Goal: Task Accomplishment & Management: Complete application form

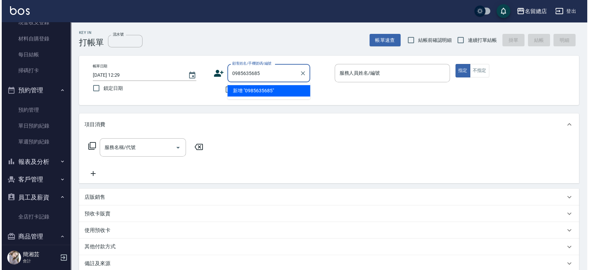
scroll to position [109, 0]
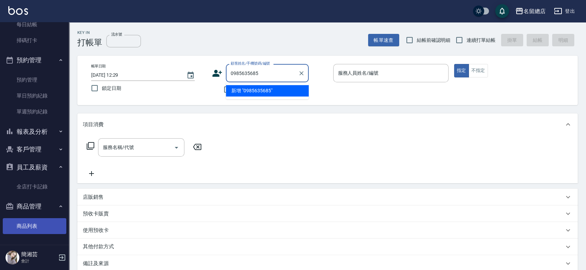
type input "0985635685"
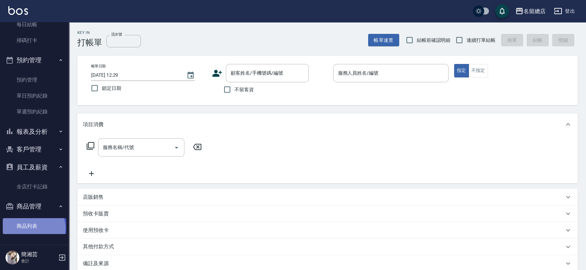
click at [32, 228] on link "商品列表" at bounding box center [35, 226] width 64 height 16
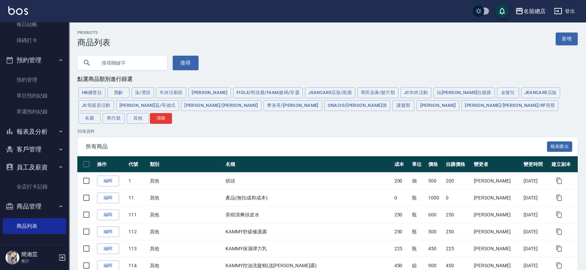
click at [107, 61] on input "text" at bounding box center [129, 63] width 65 height 19
type input "茶樹"
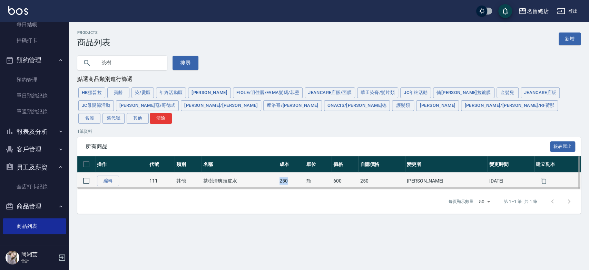
drag, startPoint x: 292, startPoint y: 166, endPoint x: 307, endPoint y: 167, distance: 14.9
click at [305, 172] on td "250" at bounding box center [291, 180] width 27 height 17
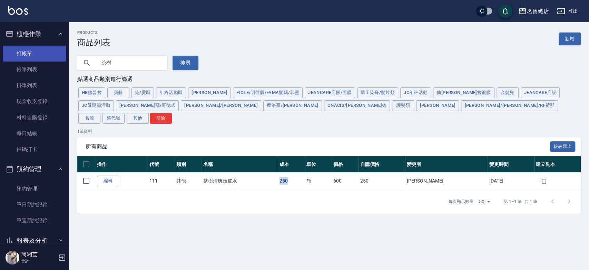
click at [28, 52] on link "打帳單" at bounding box center [35, 54] width 64 height 16
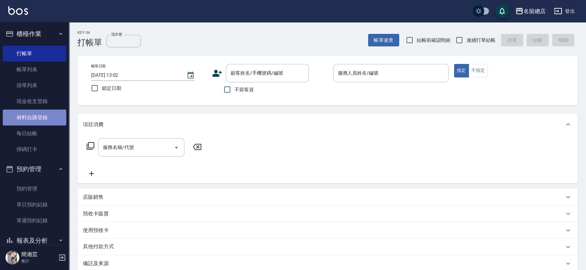
click at [38, 113] on link "材料自購登錄" at bounding box center [35, 117] width 64 height 16
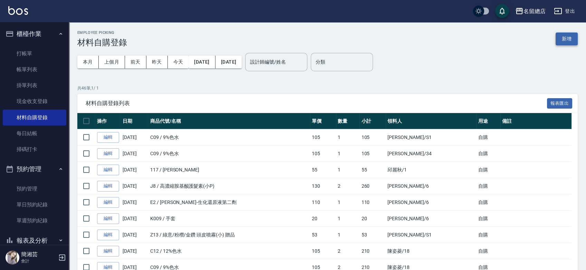
click at [572, 39] on button "新增" at bounding box center [567, 38] width 22 height 13
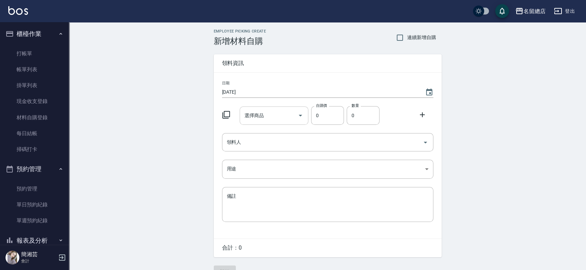
click at [271, 113] on input "選擇商品" at bounding box center [269, 115] width 52 height 12
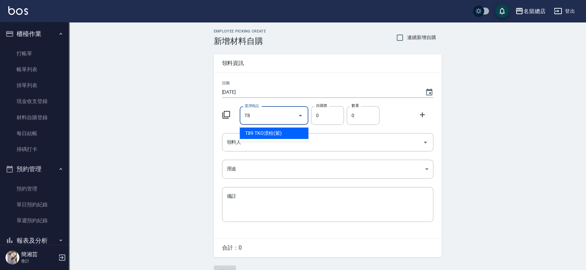
type input "T"
click at [285, 131] on li "111 茶樹清爽頭皮水" at bounding box center [274, 132] width 69 height 11
type input "茶樹清爽頭皮水"
type input "250"
type input "1"
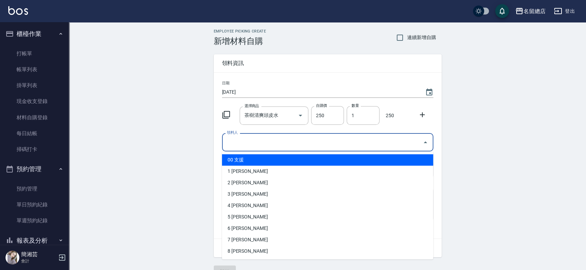
click at [283, 142] on input "領料人" at bounding box center [322, 142] width 195 height 12
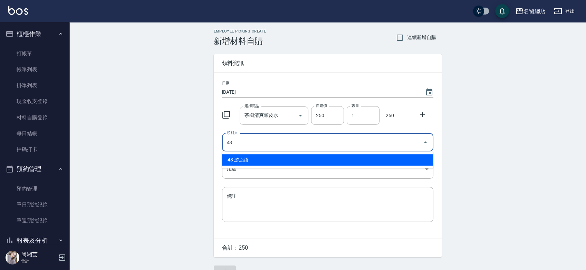
type input "48 游之語"
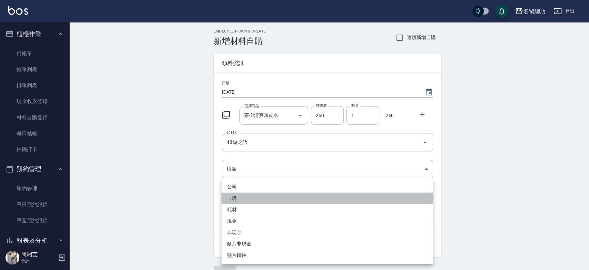
click at [248, 195] on li "自購" at bounding box center [327, 197] width 211 height 11
type input "自購"
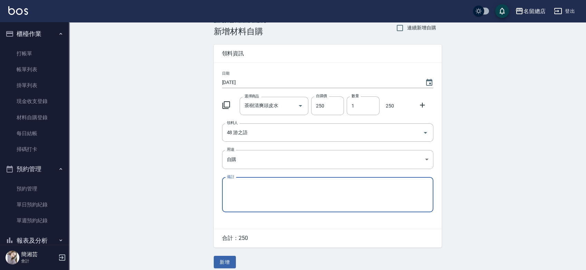
scroll to position [15, 0]
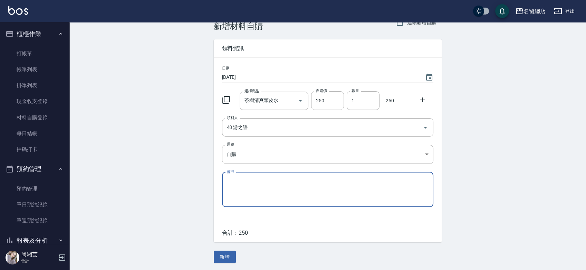
drag, startPoint x: 223, startPoint y: 251, endPoint x: 224, endPoint y: 244, distance: 7.3
click at [224, 251] on button "新增" at bounding box center [225, 256] width 22 height 13
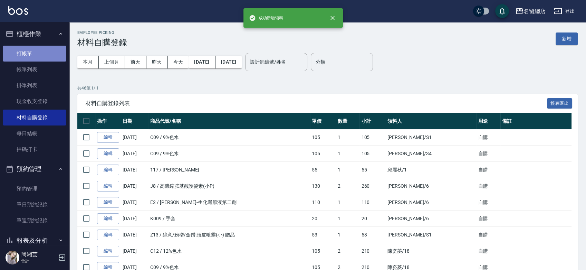
click at [35, 56] on link "打帳單" at bounding box center [35, 54] width 64 height 16
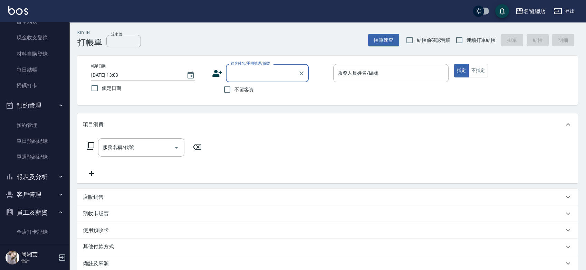
scroll to position [109, 0]
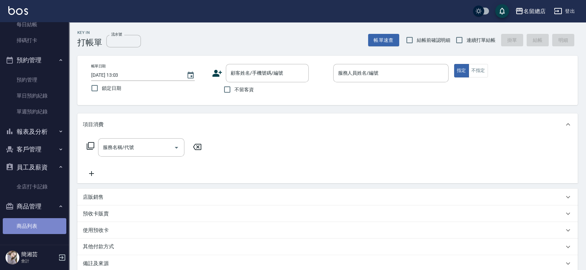
click at [42, 230] on link "商品列表" at bounding box center [35, 226] width 64 height 16
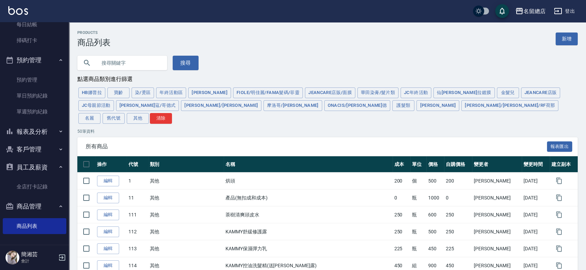
click at [131, 68] on input "text" at bounding box center [129, 63] width 65 height 19
type input "ㄠ"
type input "L"
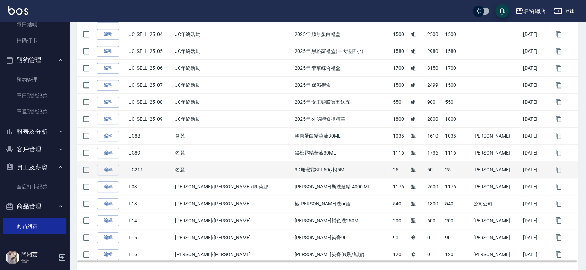
scroll to position [767, 0]
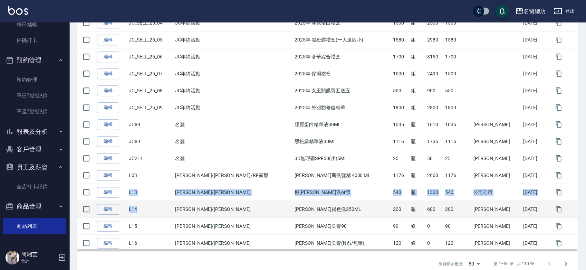
drag, startPoint x: 131, startPoint y: 177, endPoint x: 142, endPoint y: 195, distance: 20.7
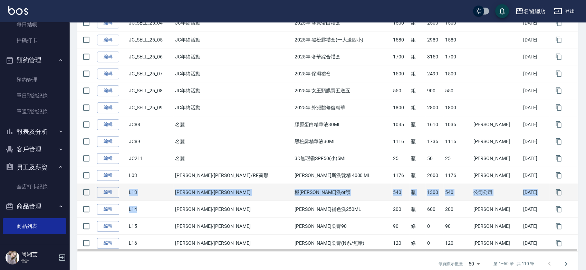
click at [293, 184] on td "極[PERSON_NAME]洗or護" at bounding box center [342, 192] width 98 height 17
drag, startPoint x: 306, startPoint y: 181, endPoint x: 265, endPoint y: 182, distance: 41.1
click at [265, 184] on tr "編輯 L13 萊肯/[PERSON_NAME] 極涼沁洗or護 540 瓶 1300 540 公司公司 [DATE]" at bounding box center [327, 192] width 500 height 17
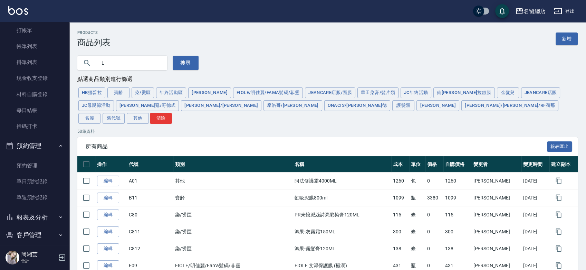
scroll to position [0, 0]
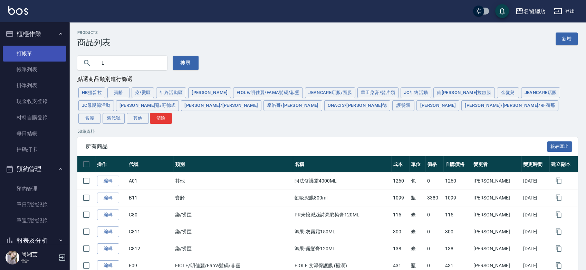
click at [33, 51] on link "打帳單" at bounding box center [35, 54] width 64 height 16
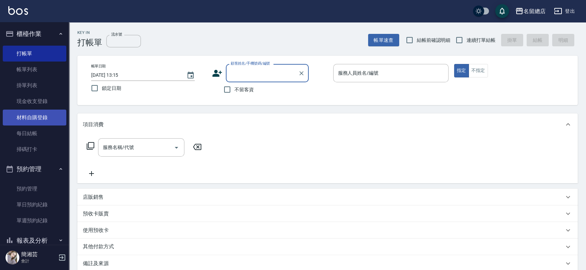
click at [40, 116] on link "材料自購登錄" at bounding box center [35, 117] width 64 height 16
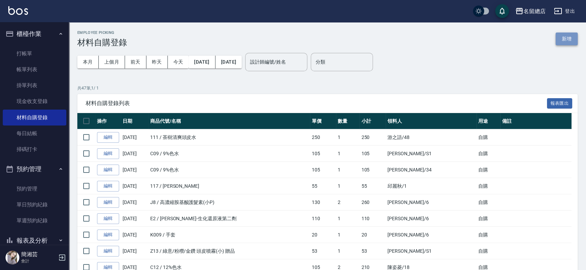
click at [561, 40] on button "新增" at bounding box center [567, 38] width 22 height 13
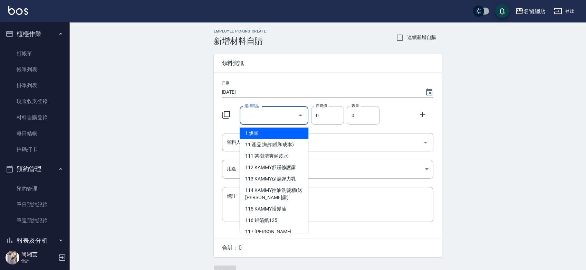
click at [278, 113] on input "選擇商品" at bounding box center [269, 115] width 52 height 12
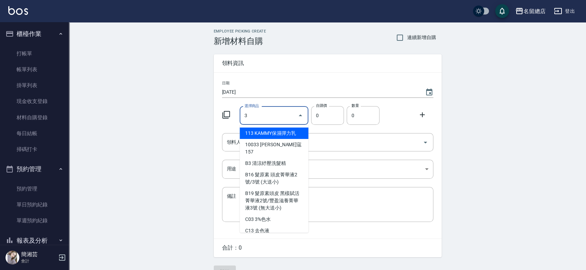
type input "3%色水"
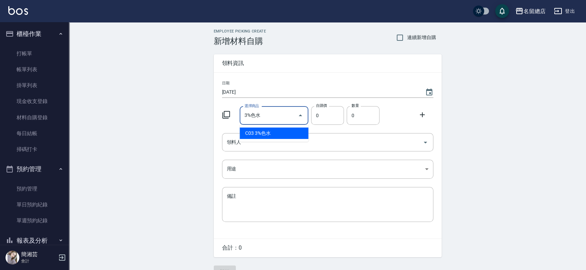
click at [275, 129] on li "C03 3%色水" at bounding box center [274, 132] width 69 height 11
type input "105"
type input "1"
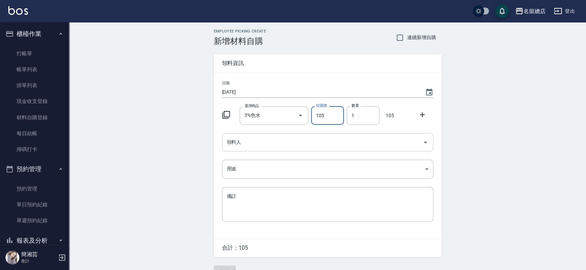
click at [268, 142] on input "領料人" at bounding box center [322, 142] width 195 height 12
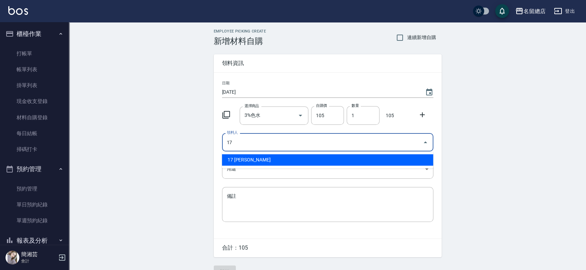
type input "17 [PERSON_NAME]"
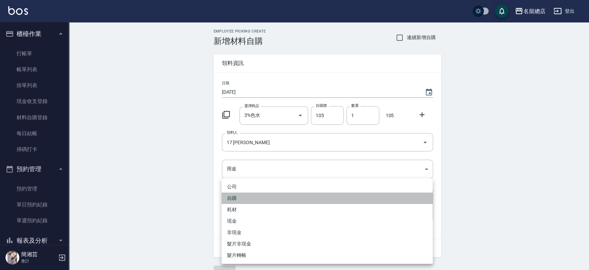
click at [255, 199] on li "自購" at bounding box center [327, 197] width 211 height 11
type input "自購"
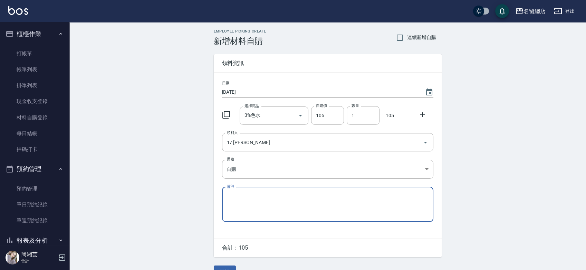
scroll to position [15, 0]
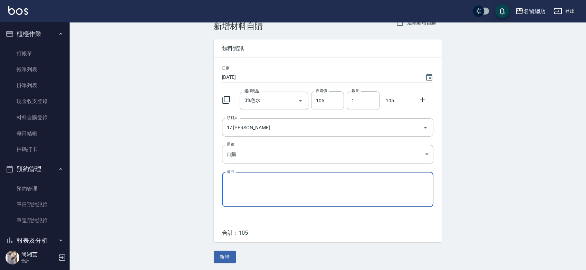
drag, startPoint x: 227, startPoint y: 254, endPoint x: 226, endPoint y: 225, distance: 28.3
click at [227, 254] on button "新增" at bounding box center [225, 256] width 22 height 13
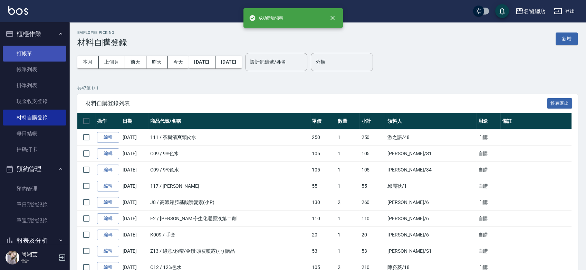
click at [36, 46] on link "打帳單" at bounding box center [35, 54] width 64 height 16
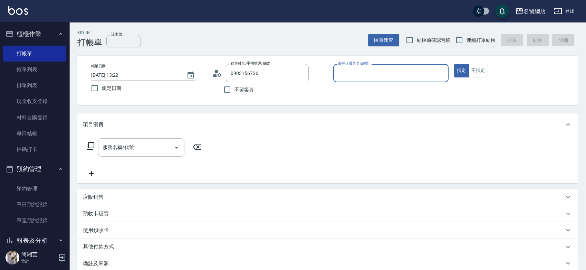
type input "[PERSON_NAME]/0903156736/"
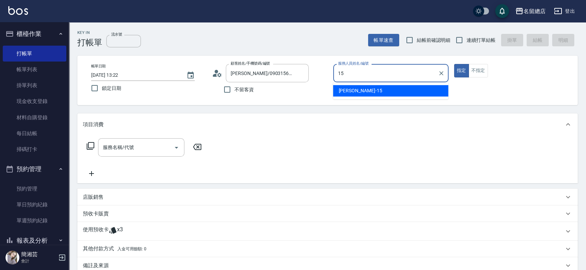
type input "[PERSON_NAME]-15"
type button "true"
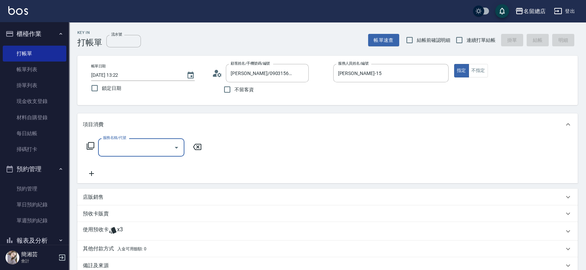
click at [96, 209] on div "預收卡販賣" at bounding box center [327, 213] width 500 height 17
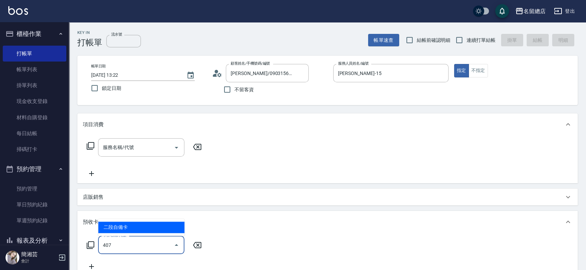
type input "二段自備卡(407)"
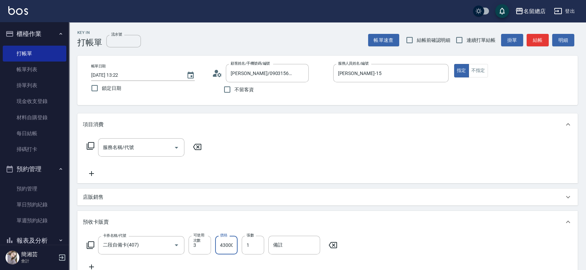
click at [237, 246] on input "43000" at bounding box center [226, 245] width 22 height 19
type input "4300"
type input "9312"
click at [127, 41] on input "流水號" at bounding box center [123, 41] width 35 height 12
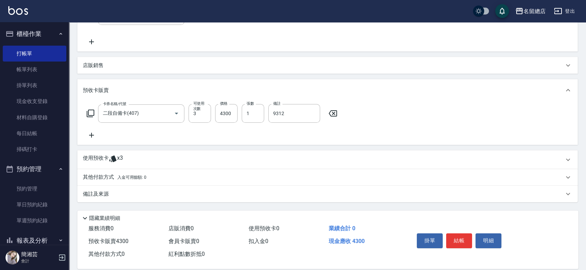
scroll to position [141, 0]
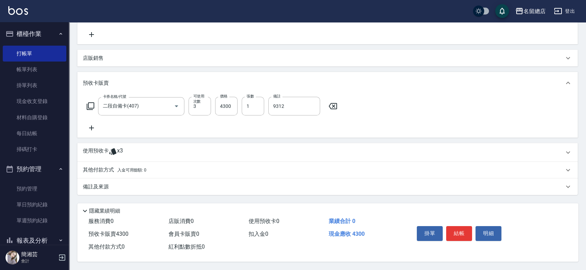
type input "9312"
click at [126, 171] on p "其他付款方式 入金可用餘額: 0" at bounding box center [115, 170] width 64 height 8
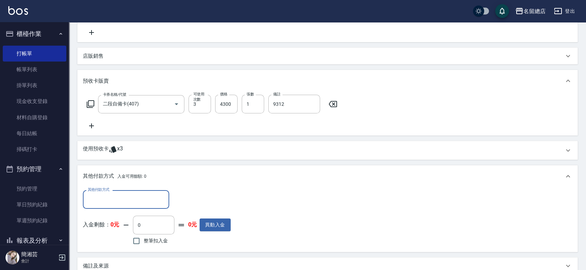
scroll to position [0, 0]
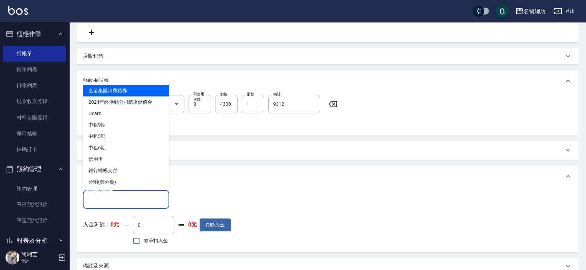
click at [132, 196] on input "其他付款方式" at bounding box center [126, 199] width 80 height 12
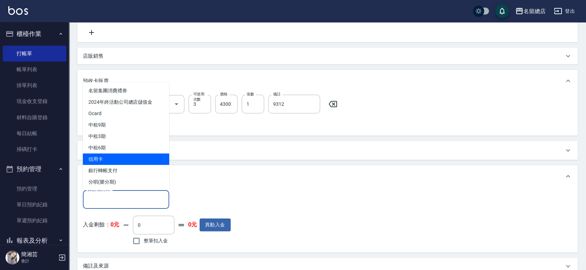
click at [115, 157] on span "信用卡" at bounding box center [126, 158] width 86 height 11
type input "信用卡"
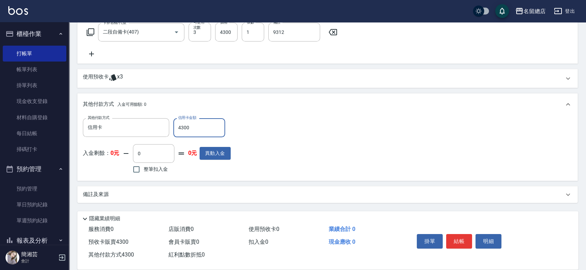
scroll to position [218, 0]
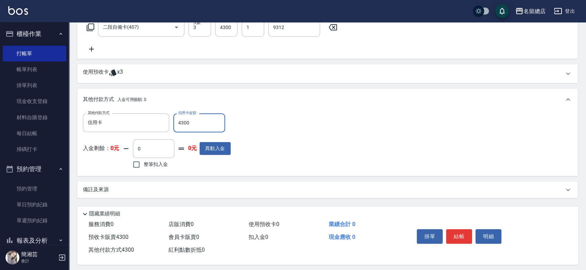
type input "4300"
click at [139, 66] on div "使用預收卡 x3" at bounding box center [327, 73] width 500 height 19
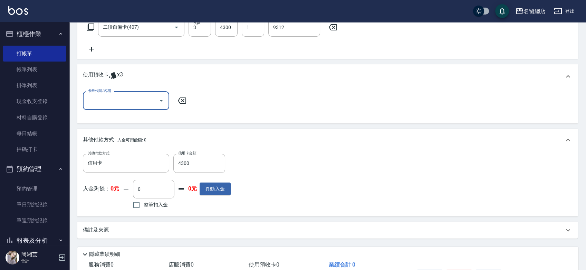
scroll to position [0, 0]
click at [114, 103] on input "卡券代號/名稱" at bounding box center [121, 100] width 70 height 12
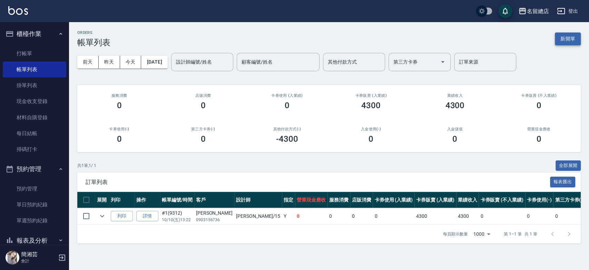
click at [574, 38] on button "新開單" at bounding box center [568, 38] width 26 height 13
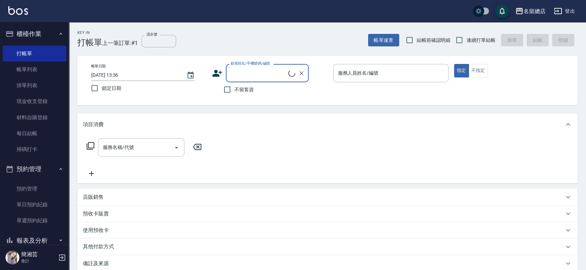
click at [272, 66] on div "顧客姓名/手機號碼/編號" at bounding box center [267, 73] width 83 height 18
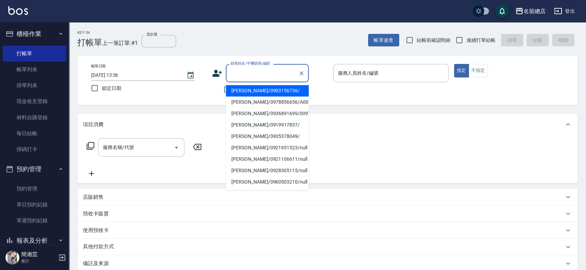
click at [269, 88] on li "[PERSON_NAME]/0903156736/" at bounding box center [267, 90] width 83 height 11
type input "[PERSON_NAME]/0903156736/"
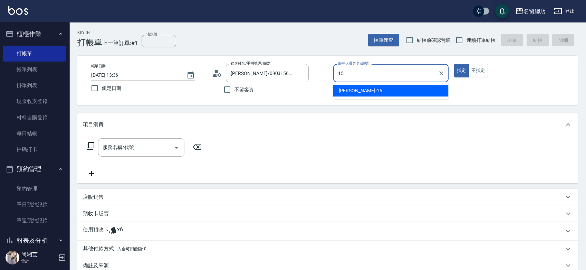
type input "[PERSON_NAME]-15"
type button "true"
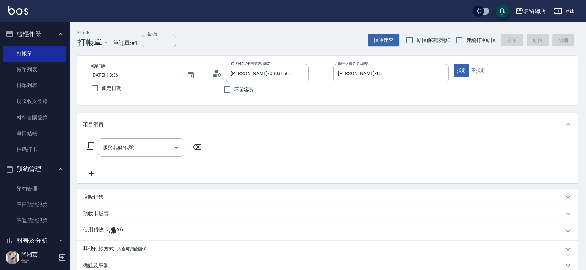
drag, startPoint x: 116, startPoint y: 234, endPoint x: 117, endPoint y: 238, distance: 3.7
click at [116, 234] on p at bounding box center [113, 231] width 8 height 10
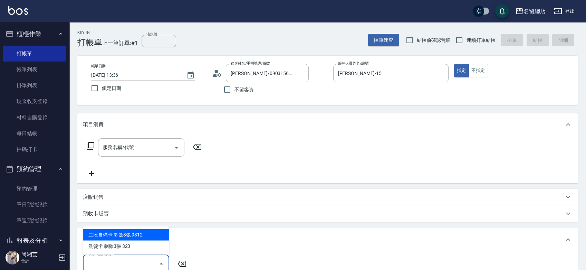
click at [122, 265] on input "卡券代號/名稱" at bounding box center [121, 263] width 70 height 12
click at [125, 237] on div "二段自備卡 剩餘3張 9312" at bounding box center [126, 234] width 86 height 11
type input "二段自備卡 9312"
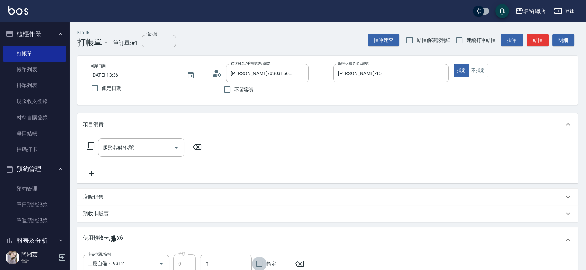
click at [258, 262] on input "指定" at bounding box center [259, 263] width 15 height 15
checkbox input "true"
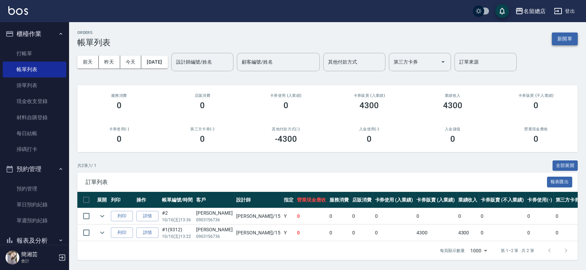
click at [566, 35] on button "新開單" at bounding box center [565, 38] width 26 height 13
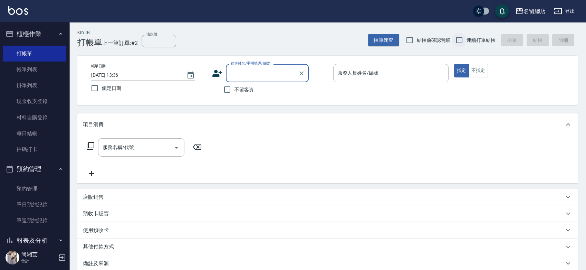
click at [461, 37] on input "連續打單結帳" at bounding box center [459, 40] width 15 height 15
checkbox input "true"
click at [228, 85] on input "不留客資" at bounding box center [227, 89] width 15 height 15
checkbox input "true"
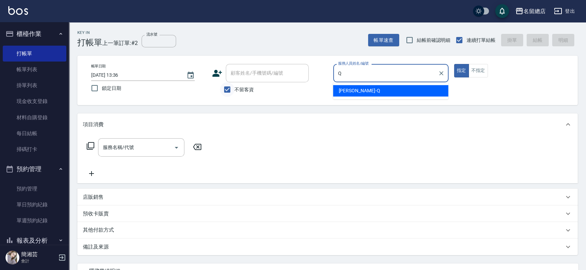
type input "[PERSON_NAME]"
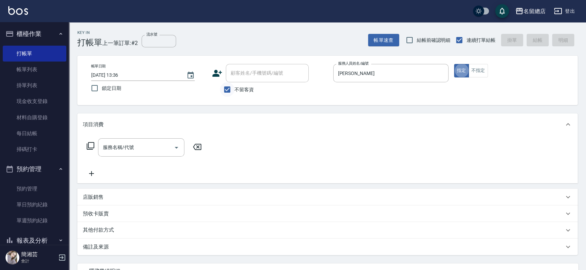
type button "true"
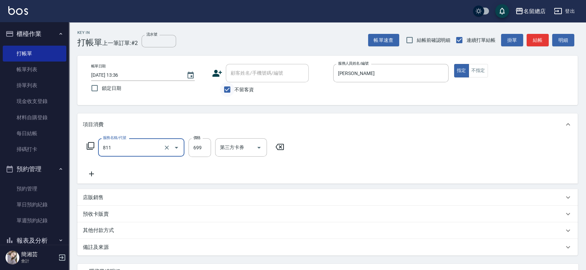
type input "洗+剪(811)"
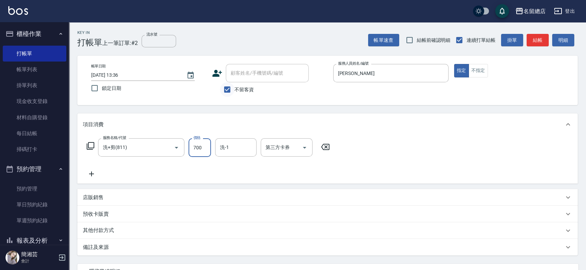
type input "700"
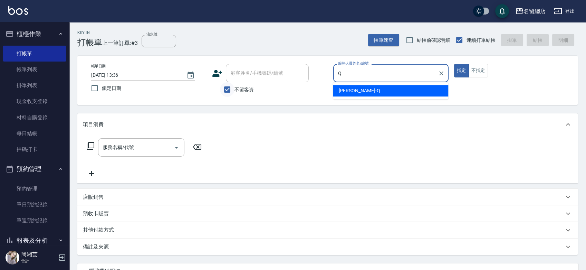
type input "[PERSON_NAME]"
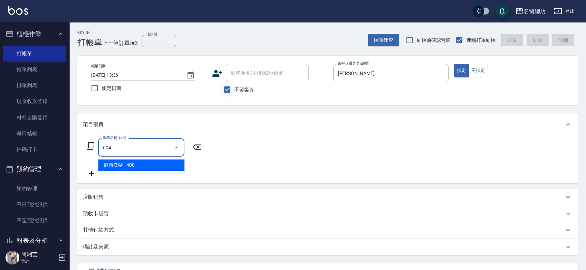
type input "健康洗髮(604)"
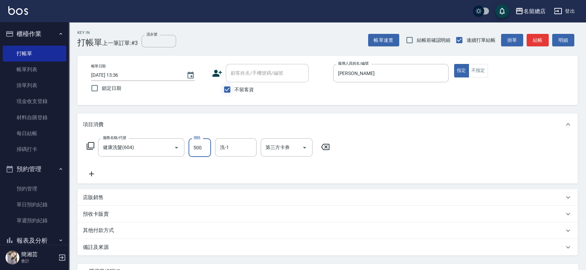
type input "500"
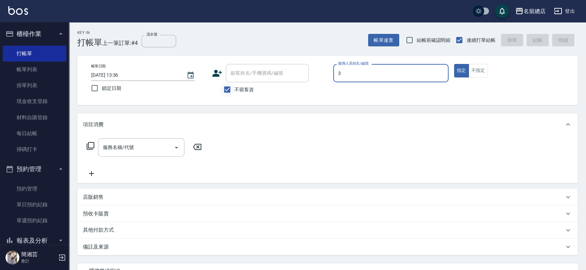
type input "芷涵-3"
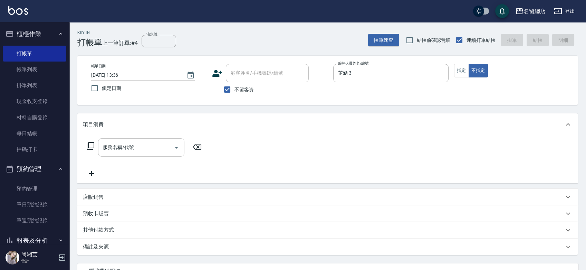
click at [114, 149] on input "服務名稱/代號" at bounding box center [136, 147] width 70 height 12
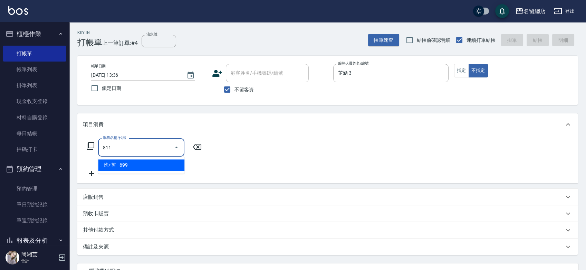
type input "洗+剪(811)"
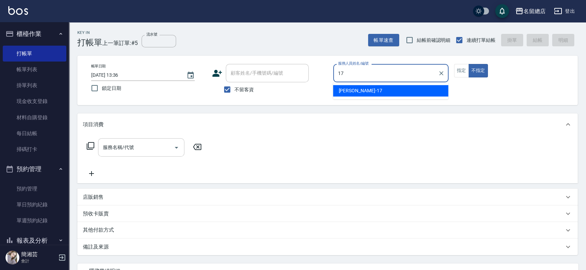
type input "[PERSON_NAME]-17"
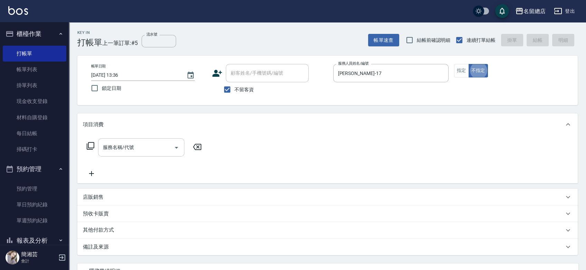
type button "false"
click at [461, 65] on button "指定" at bounding box center [461, 70] width 15 height 13
click at [131, 151] on input "服務名稱/代號" at bounding box center [136, 147] width 70 height 12
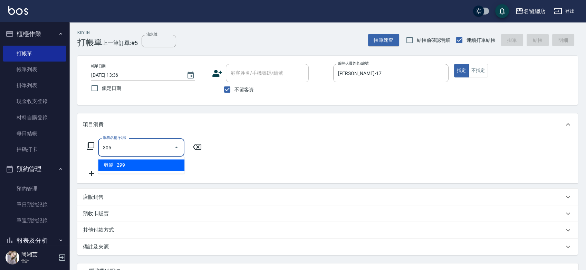
type input "剪髮(305)"
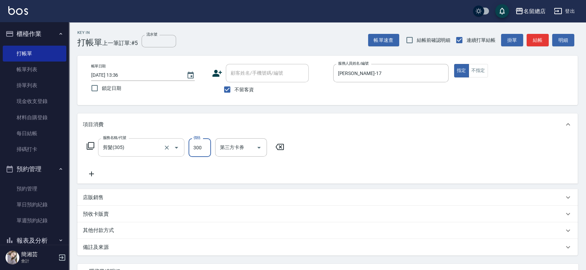
type input "300"
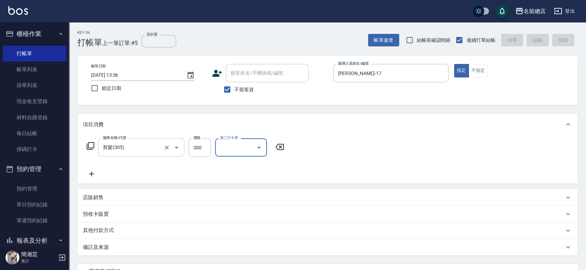
type input "[DATE] 13:37"
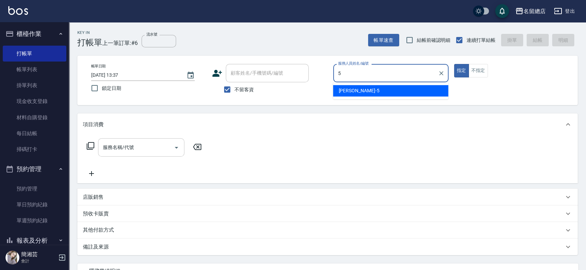
type input "[PERSON_NAME]-5"
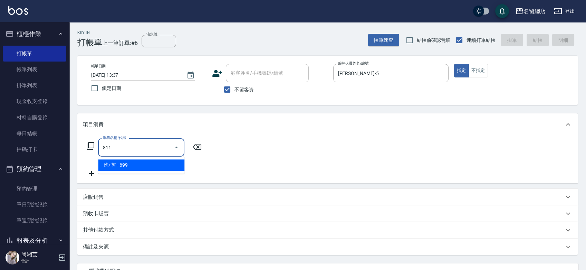
type input "洗+剪(811)"
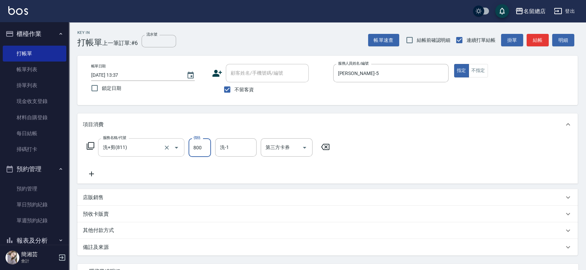
type input "800"
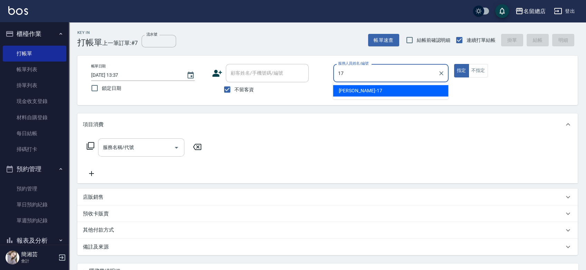
type input "[PERSON_NAME]-17"
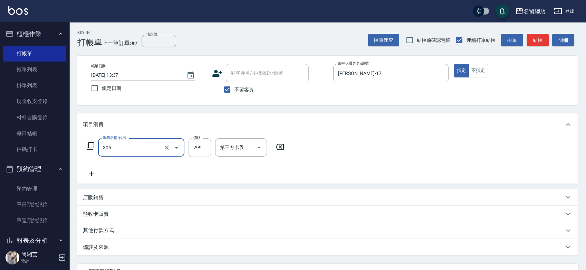
type input "剪髮(305)"
type input "300"
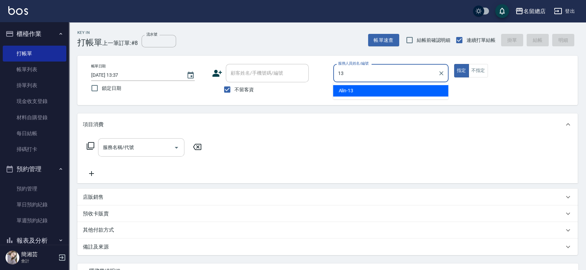
type input "Alin-13"
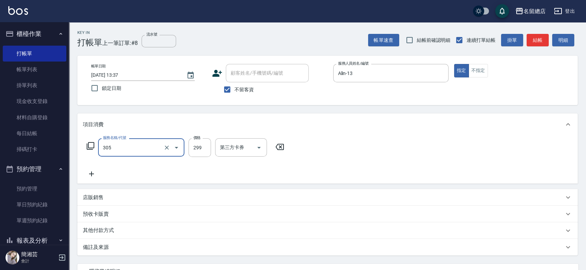
type input "剪髮(305)"
type input "400"
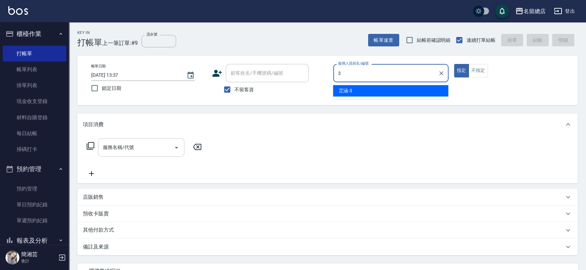
type input "芷涵-3"
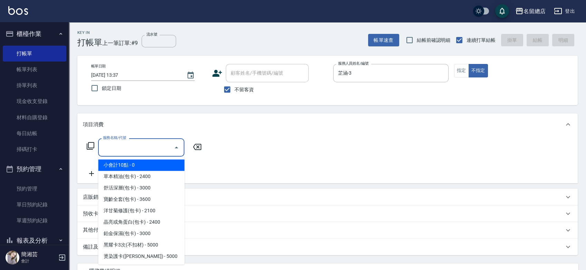
click at [114, 146] on input "服務名稱/代號" at bounding box center [136, 147] width 70 height 12
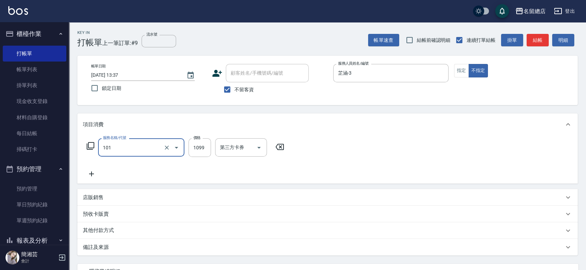
type input "蘊活頭皮1099(101)"
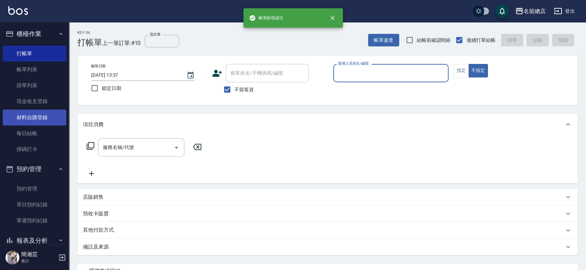
click at [43, 116] on link "材料自購登錄" at bounding box center [35, 117] width 64 height 16
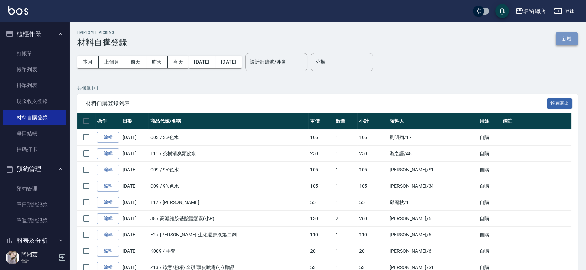
click at [560, 35] on button "新增" at bounding box center [567, 38] width 22 height 13
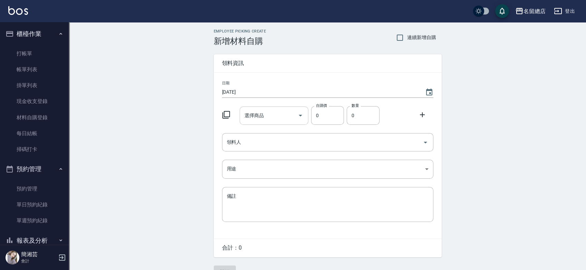
click at [271, 120] on input "選擇商品" at bounding box center [269, 115] width 52 height 12
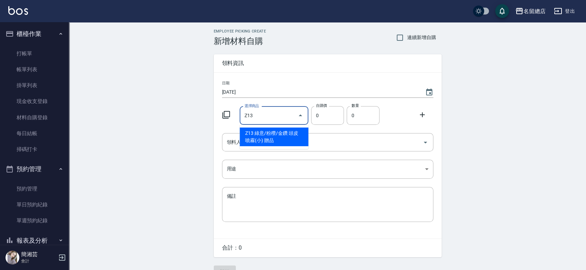
type input "綠意/粉穳/金鑽 頭皮噴霧(小) 贈品"
type input "53"
type input "1"
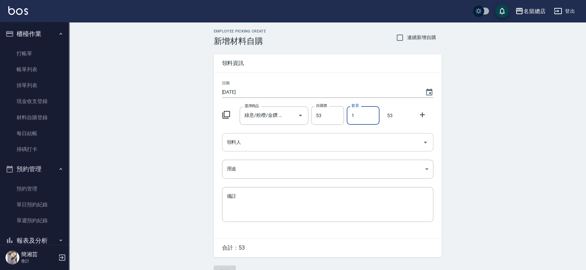
click at [269, 140] on input "領料人" at bounding box center [322, 142] width 195 height 12
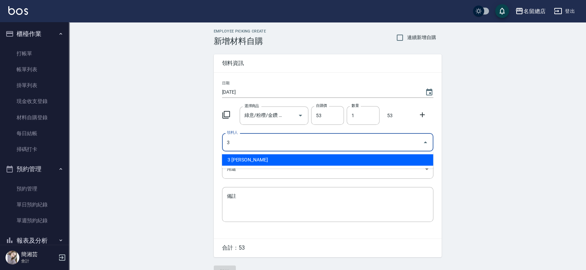
type input "3 [PERSON_NAME]"
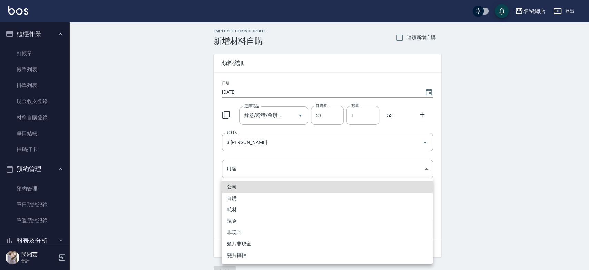
click at [232, 194] on li "自購" at bounding box center [327, 197] width 211 height 11
type input "自購"
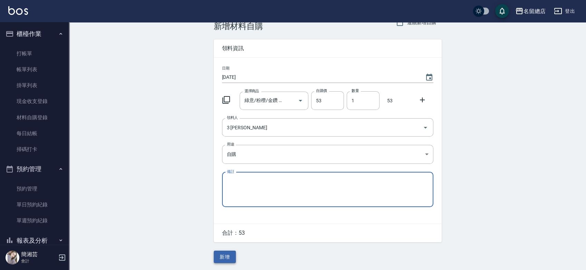
scroll to position [15, 0]
click at [220, 257] on button "新增" at bounding box center [225, 256] width 22 height 13
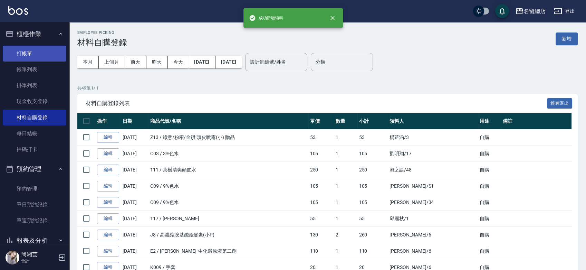
click at [40, 52] on link "打帳單" at bounding box center [35, 54] width 64 height 16
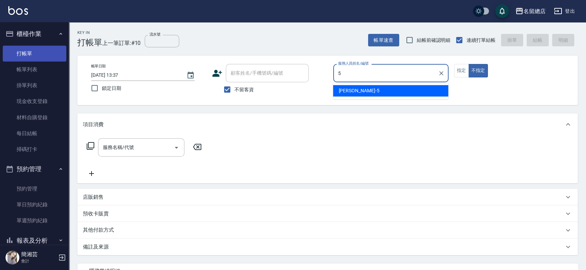
type input "[PERSON_NAME]-5"
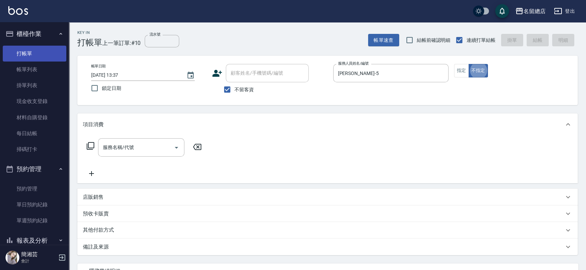
type button "false"
click at [464, 70] on button "指定" at bounding box center [461, 70] width 15 height 13
drag, startPoint x: 143, startPoint y: 141, endPoint x: 143, endPoint y: 145, distance: 3.8
click at [143, 142] on div "服務名稱/代號" at bounding box center [141, 147] width 86 height 18
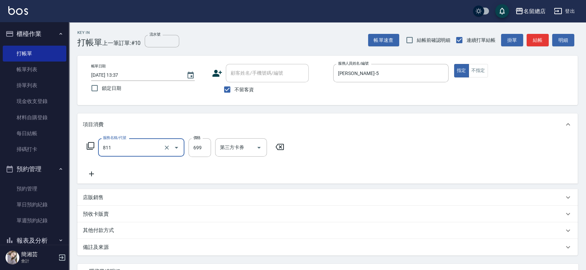
type input "洗+剪(811)"
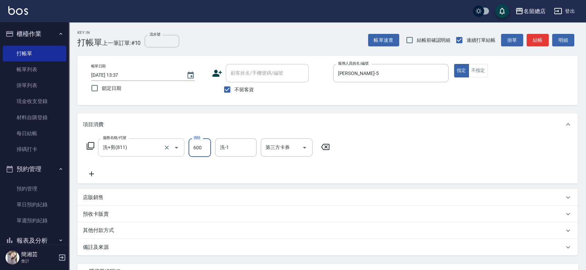
type input "600"
type input "[PERSON_NAME]-25"
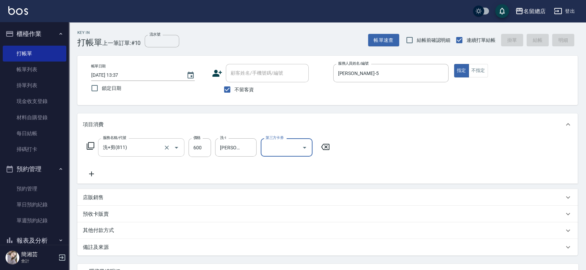
type input "[DATE] 13:38"
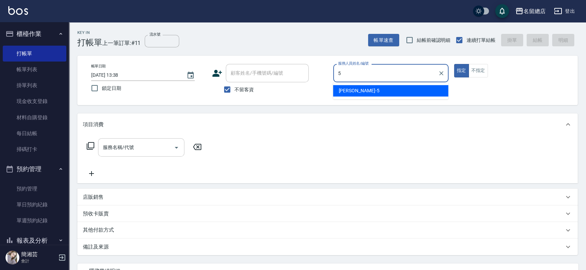
type input "[PERSON_NAME]-5"
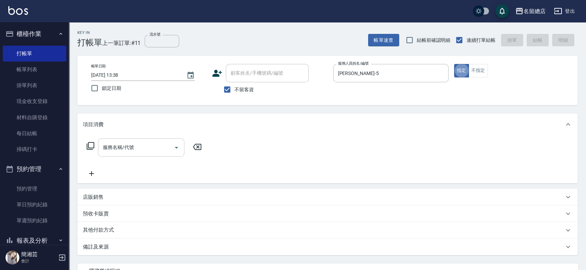
type button "true"
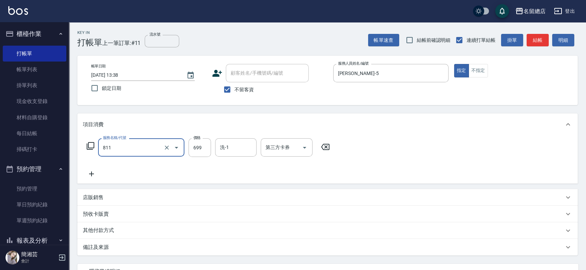
type input "洗+剪(811)"
type input "600"
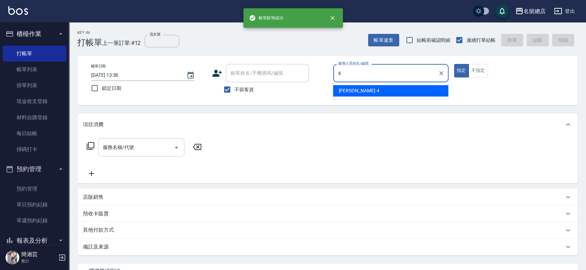
type input "[PERSON_NAME]-4"
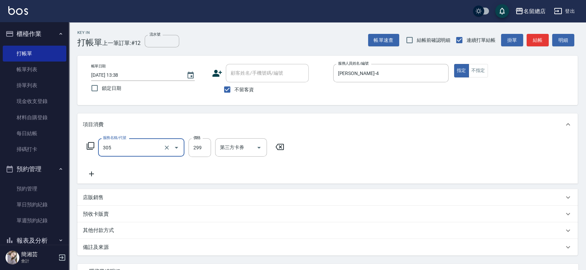
type input "剪髮(305)"
type input "500"
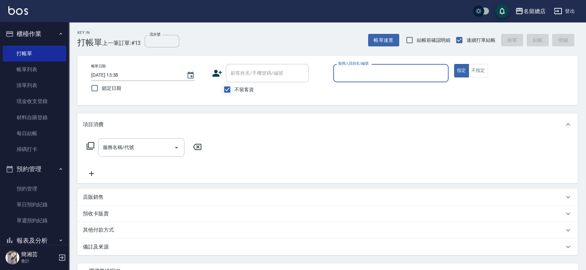
click at [234, 88] on input "不留客資" at bounding box center [227, 89] width 15 height 15
checkbox input "false"
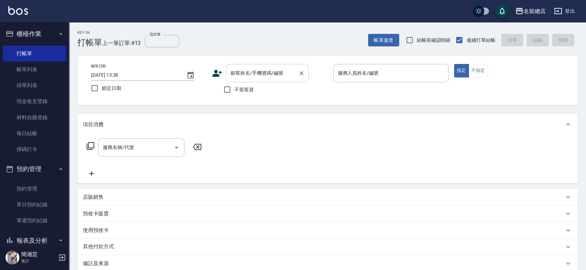
click at [238, 72] on input "顧客姓名/手機號碼/編號" at bounding box center [262, 73] width 66 height 12
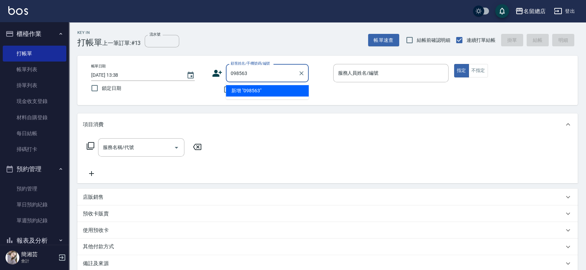
type input "0985635"
click at [301, 75] on icon "Clear" at bounding box center [301, 73] width 7 height 7
click at [314, 90] on div "顧客姓名/手機號碼/編號 顧客姓名/手機號碼/編號 不留客資" at bounding box center [269, 80] width 115 height 33
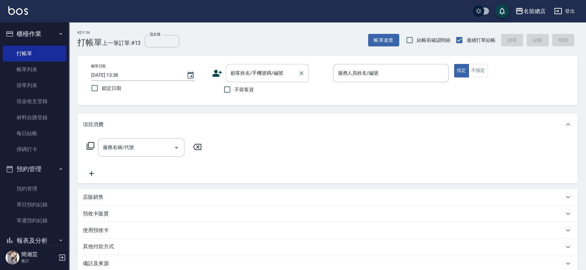
click at [235, 77] on input "顧客姓名/手機號碼/編號" at bounding box center [262, 73] width 66 height 12
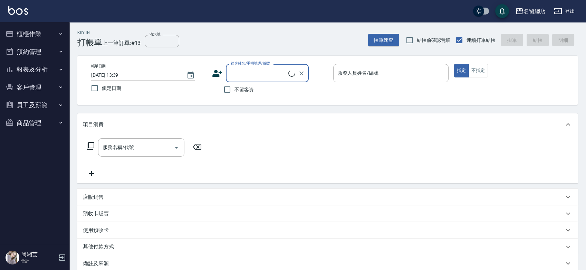
click at [258, 75] on input "顧客姓名/手機號碼/編號" at bounding box center [258, 73] width 59 height 12
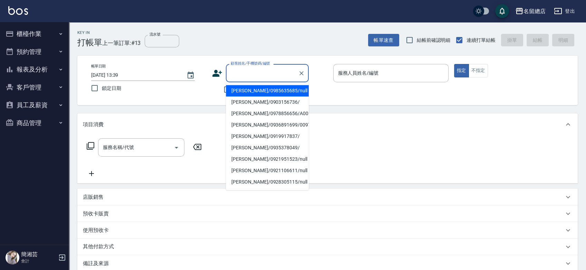
click at [258, 91] on li "王慕男/0985635685/null" at bounding box center [267, 90] width 83 height 11
type input "王慕男/0985635685/null"
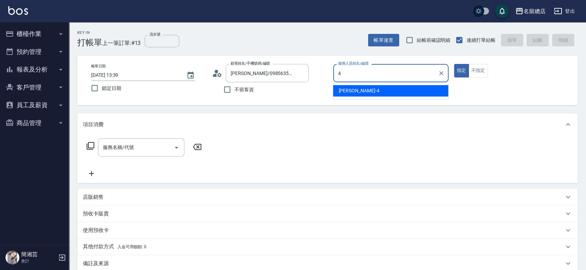
type input "[PERSON_NAME]-4"
type button "true"
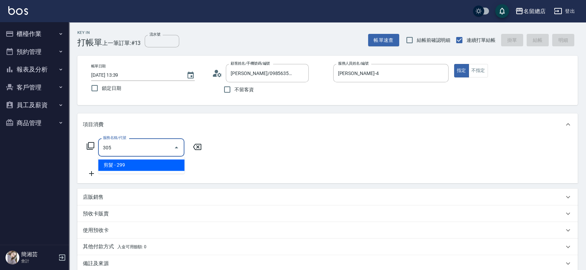
type input "剪髮(305)"
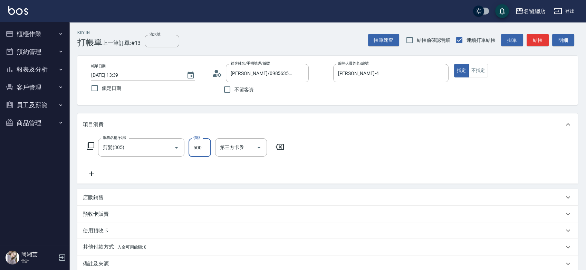
type input "500"
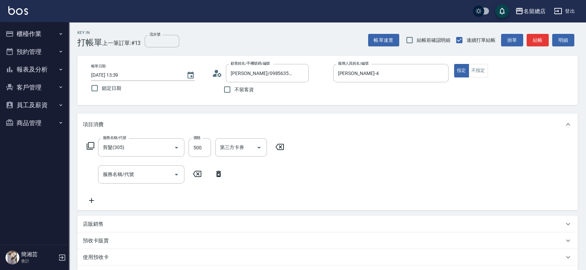
click at [114, 244] on div "預收卡販賣" at bounding box center [327, 240] width 500 height 17
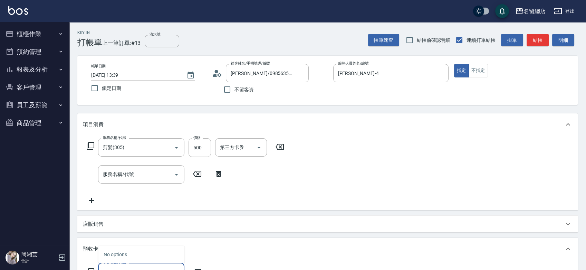
scroll to position [5, 0]
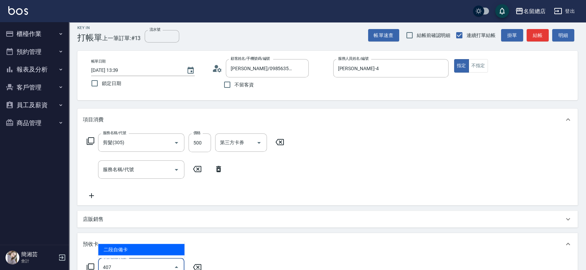
type input "二段自備卡(407)"
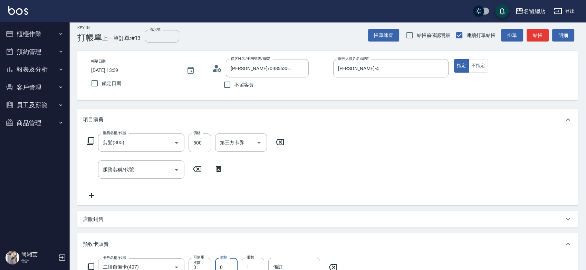
scroll to position [11, 0]
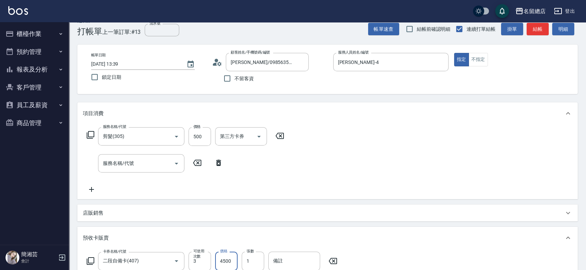
type input "4500"
type input "9313"
click at [163, 28] on input "流水號" at bounding box center [162, 30] width 35 height 12
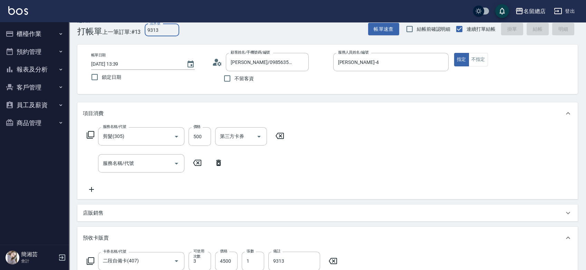
type input "9313"
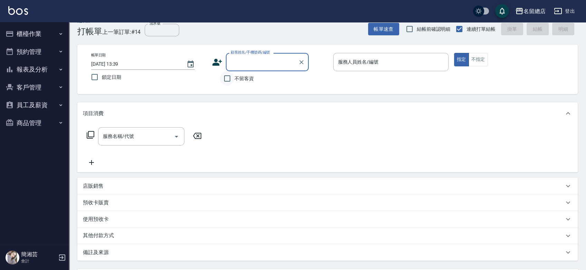
click at [228, 74] on input "不留客資" at bounding box center [227, 78] width 15 height 15
checkbox input "true"
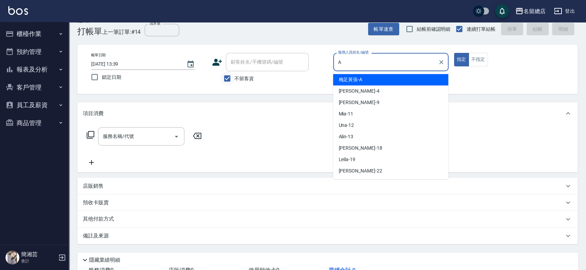
type input "梅足黃張-A"
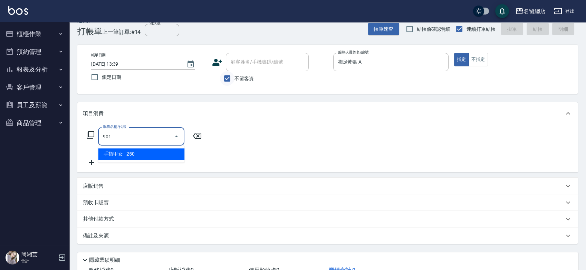
type input "手指甲女(901)"
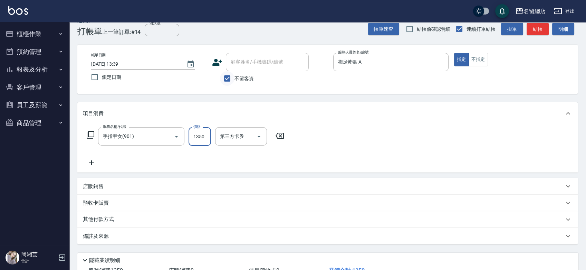
type input "1350"
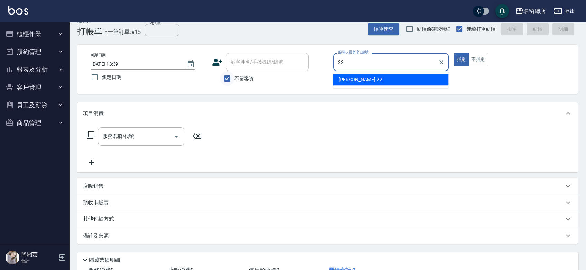
type input "Lydia-22"
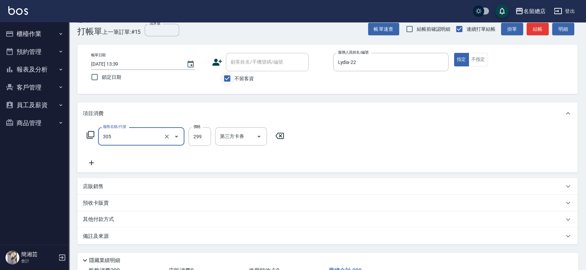
type input "剪髮(305)"
type input "400"
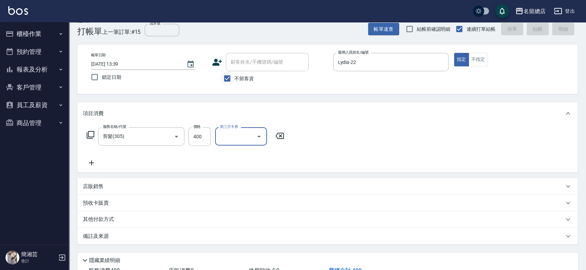
type input "2025/10/10 13:40"
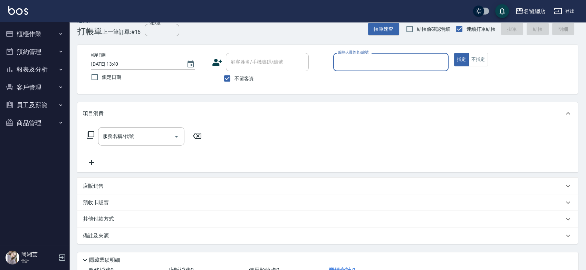
click at [36, 33] on button "櫃檯作業" at bounding box center [35, 34] width 64 height 18
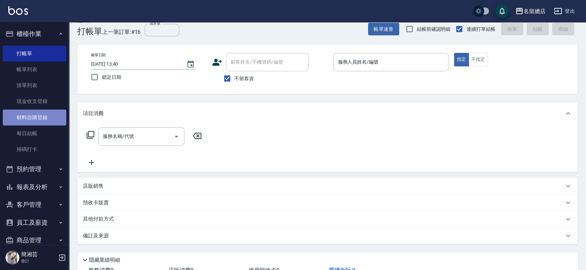
click at [40, 116] on link "材料自購登錄" at bounding box center [35, 117] width 64 height 16
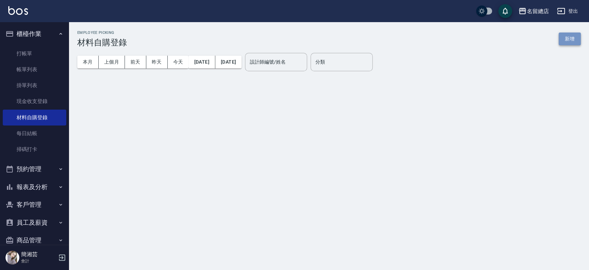
click at [568, 39] on button "新增" at bounding box center [570, 38] width 22 height 13
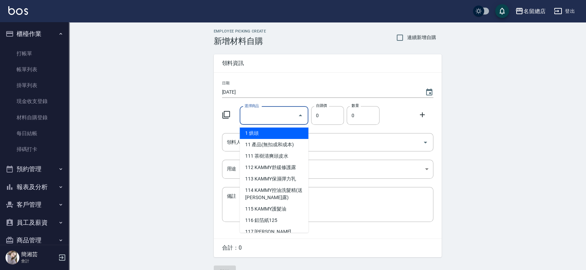
click at [247, 111] on div "選擇商品 選擇商品" at bounding box center [274, 115] width 69 height 18
type input "手套"
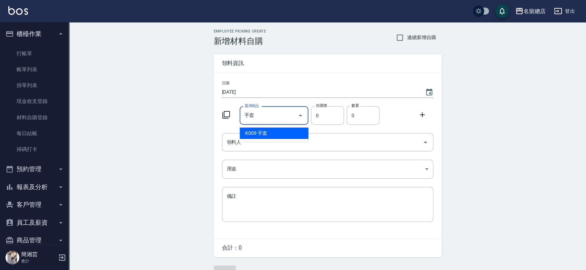
click at [258, 136] on li "K009 手套" at bounding box center [274, 132] width 69 height 11
type input "20"
type input "1"
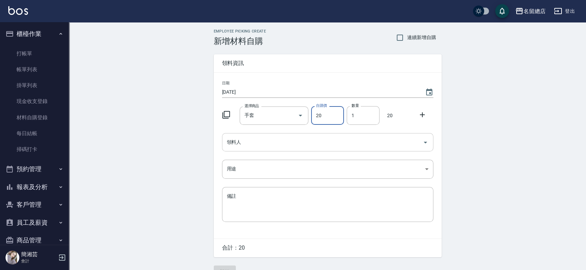
click at [252, 143] on input "領料人" at bounding box center [322, 142] width 195 height 12
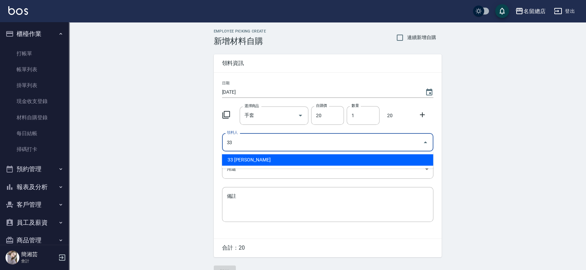
type input "33 [PERSON_NAME]"
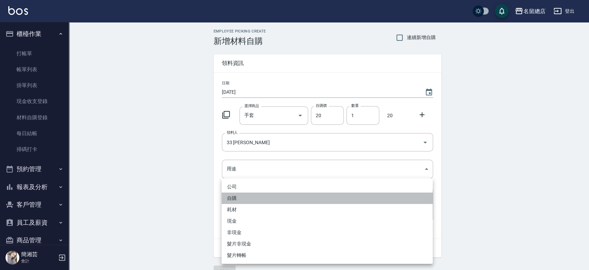
click at [235, 198] on li "自購" at bounding box center [327, 197] width 211 height 11
type input "自購"
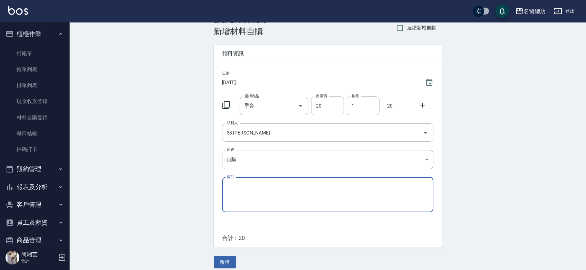
scroll to position [15, 0]
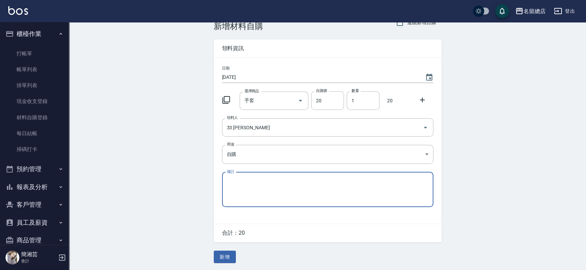
click at [231, 253] on button "新增" at bounding box center [225, 256] width 22 height 13
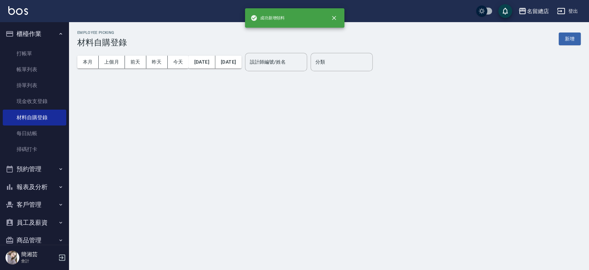
click at [580, 38] on div "Employee Picking 材料自購登錄 新增 本月 上個月 前天 昨天 今天 2025/10/01 2025/10/10 設計師編號/姓名 設計師編號…" at bounding box center [329, 53] width 520 height 63
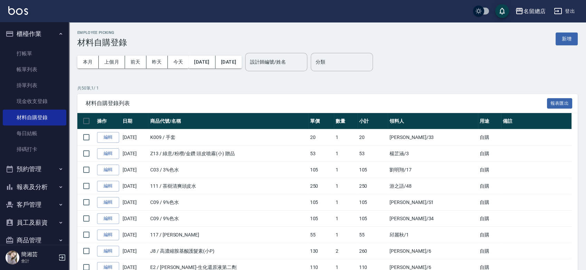
click at [569, 41] on button "新增" at bounding box center [567, 38] width 22 height 13
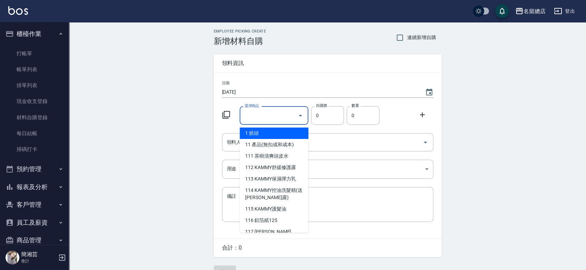
click at [263, 115] on input "選擇商品" at bounding box center [269, 115] width 52 height 12
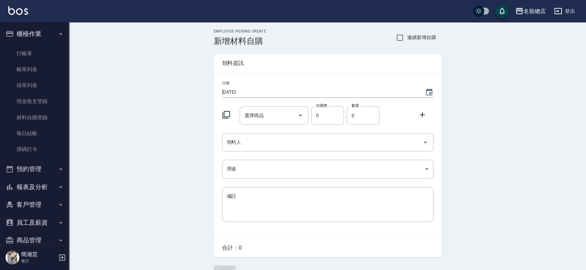
click at [358, 64] on span "領料資訊" at bounding box center [327, 63] width 211 height 7
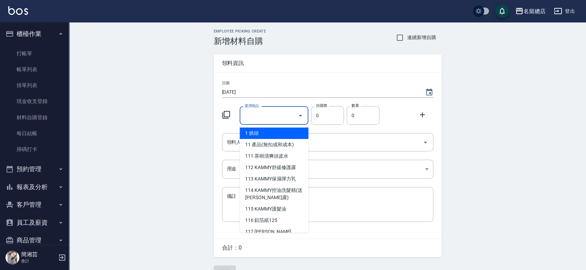
click at [276, 117] on input "選擇商品" at bounding box center [269, 115] width 52 height 12
type input "手套"
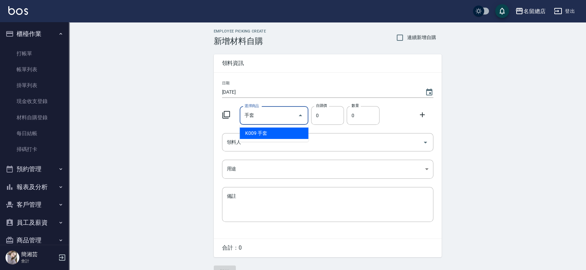
click at [275, 132] on li "K009 手套" at bounding box center [274, 132] width 69 height 11
type input "20"
type input "1"
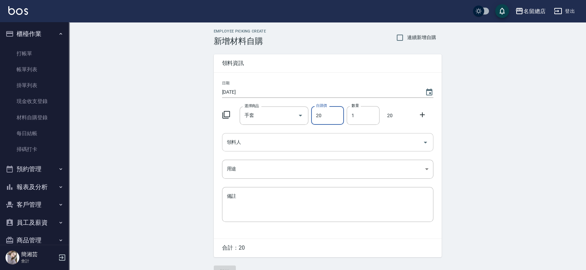
click at [271, 141] on input "領料人" at bounding box center [322, 142] width 195 height 12
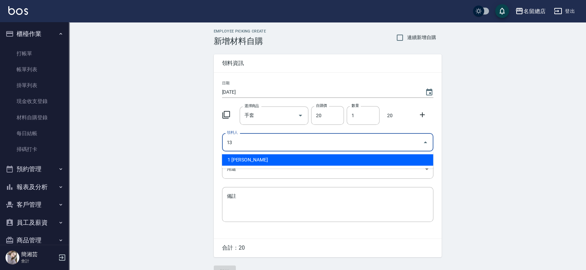
type input "13 [PERSON_NAME]"
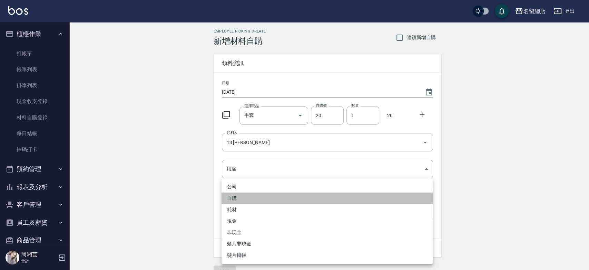
click at [240, 194] on li "自購" at bounding box center [327, 197] width 211 height 11
type input "自購"
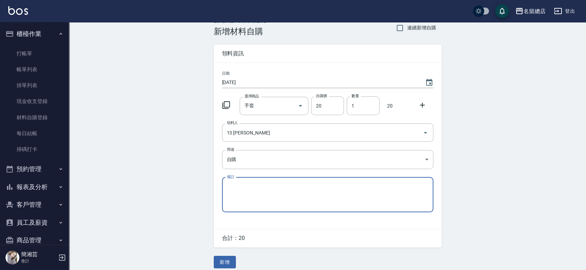
scroll to position [15, 0]
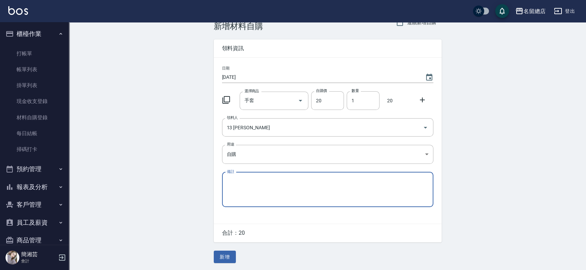
click at [228, 255] on button "新增" at bounding box center [225, 256] width 22 height 13
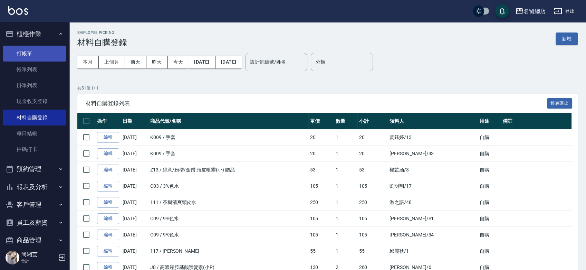
drag, startPoint x: 31, startPoint y: 50, endPoint x: 36, endPoint y: 51, distance: 5.2
click at [31, 51] on link "打帳單" at bounding box center [35, 54] width 64 height 16
